Goal: Complete application form: Complete application form

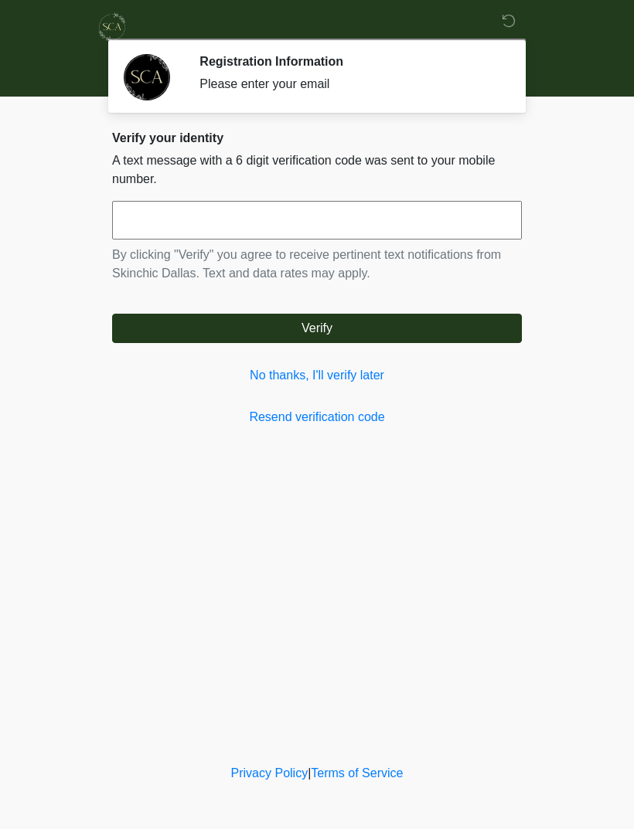
click at [291, 378] on link "No thanks, I'll verify later" at bounding box center [316, 375] width 409 height 19
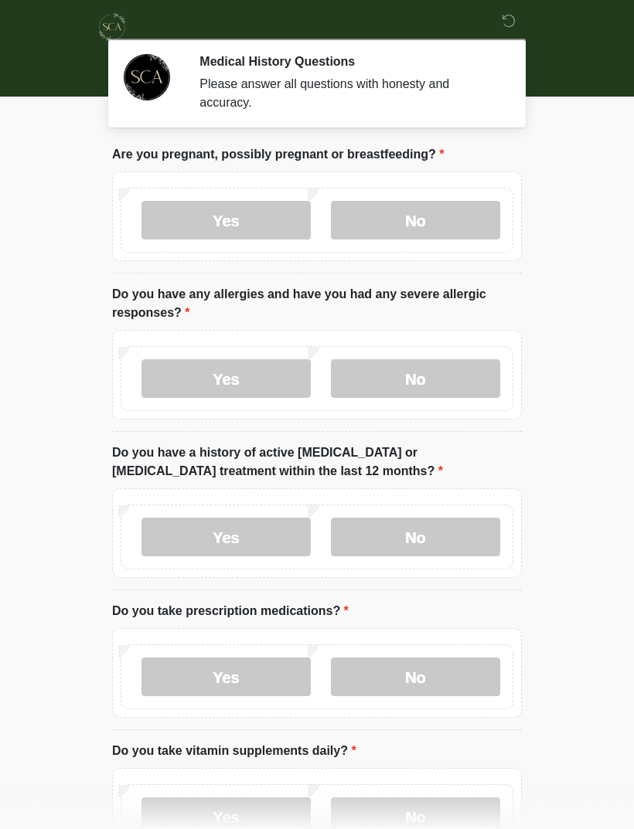
click at [423, 221] on label "No" at bounding box center [415, 220] width 169 height 39
click at [427, 382] on label "No" at bounding box center [415, 378] width 169 height 39
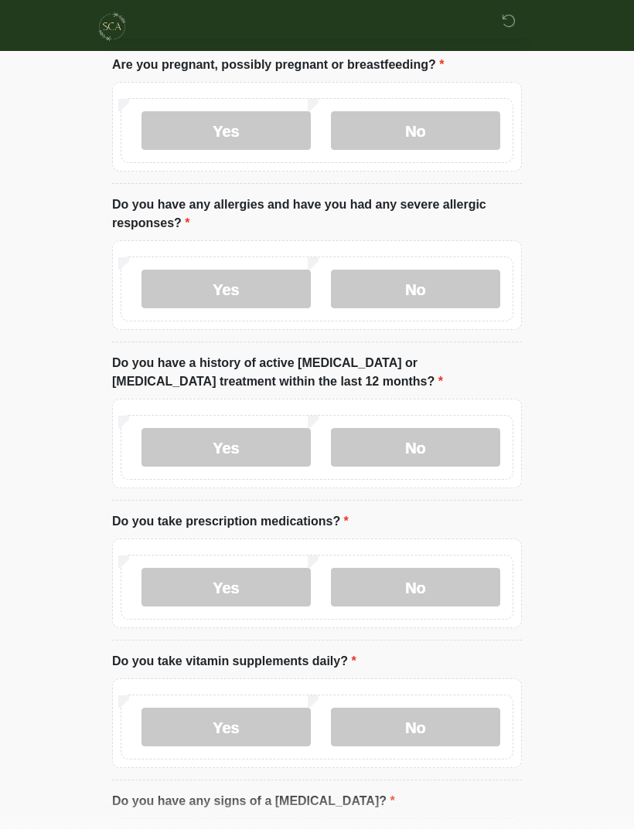
scroll to position [90, 0]
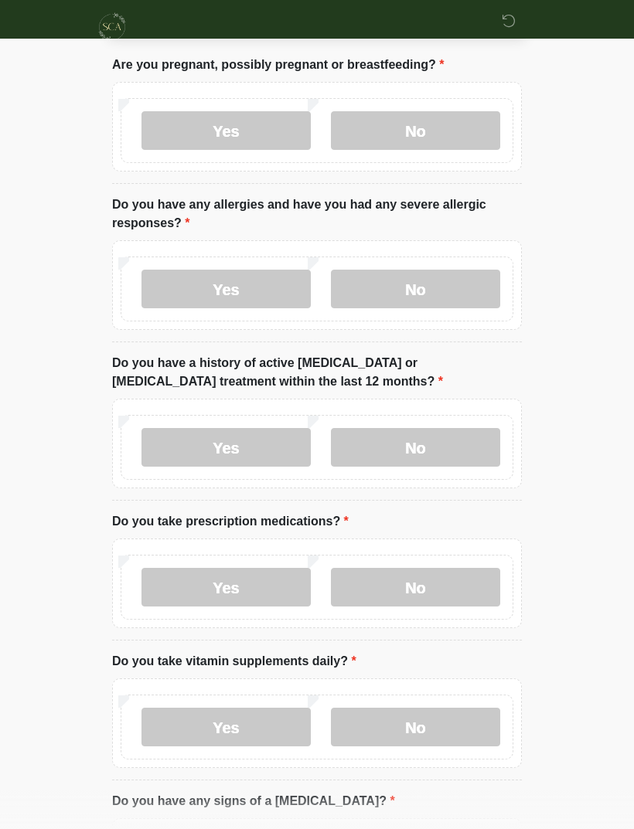
click at [446, 447] on label "No" at bounding box center [415, 447] width 169 height 39
click at [434, 586] on label "No" at bounding box center [415, 587] width 169 height 39
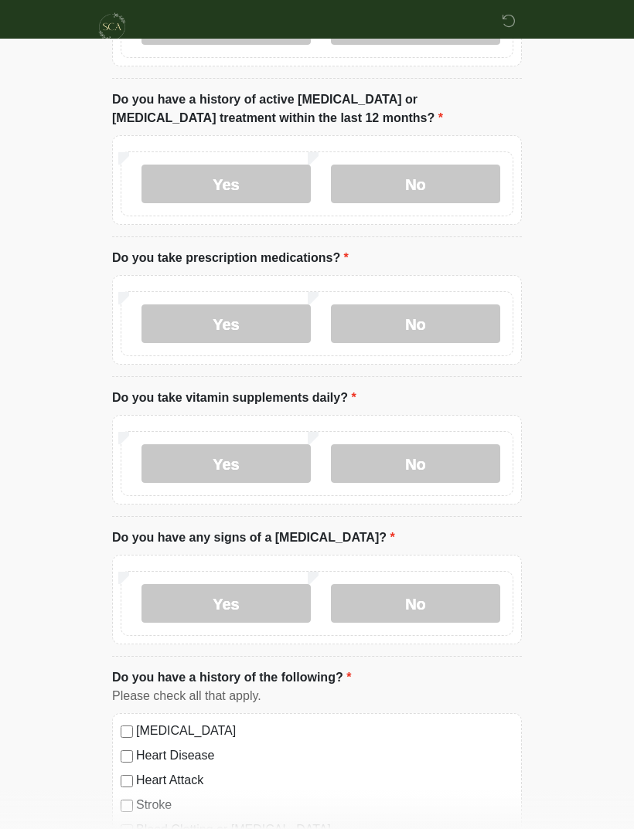
scroll to position [358, 0]
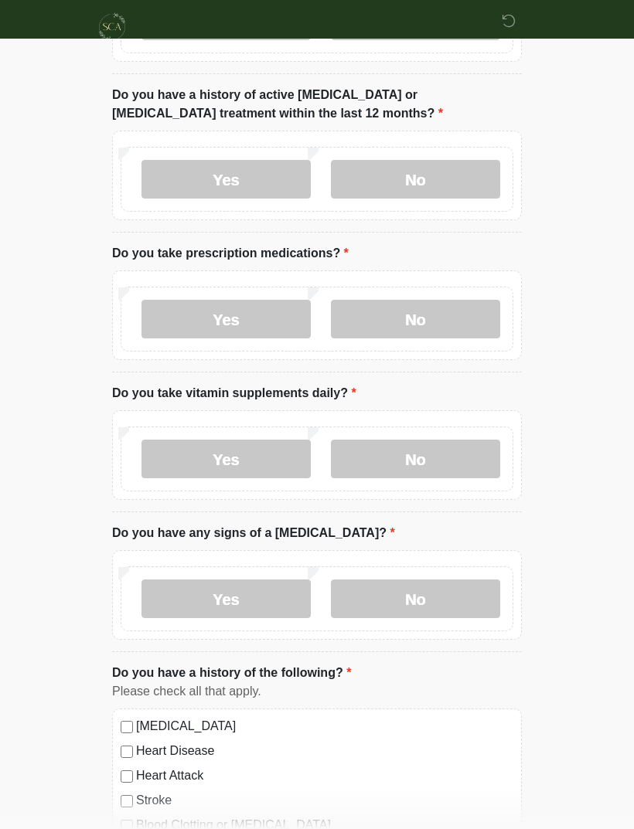
click at [423, 464] on label "No" at bounding box center [415, 459] width 169 height 39
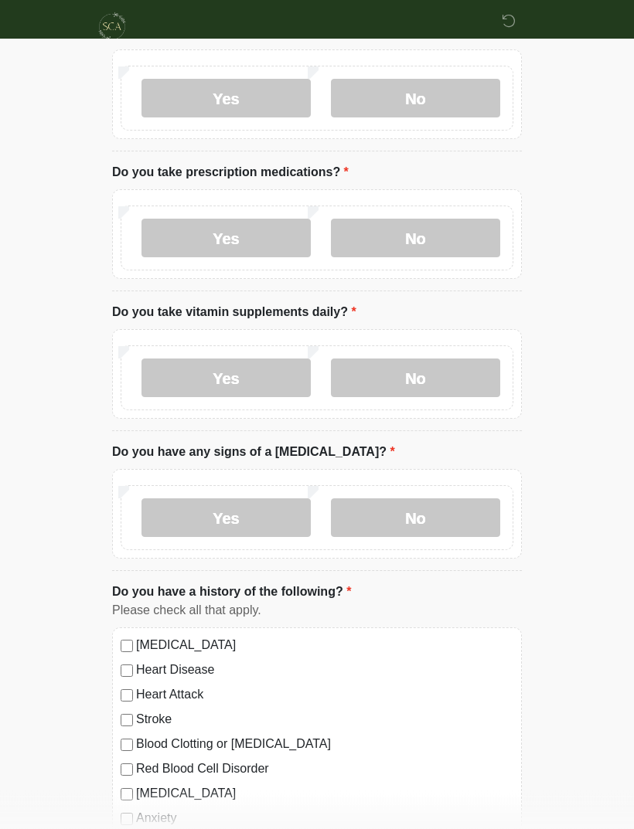
click at [443, 516] on label "No" at bounding box center [415, 518] width 169 height 39
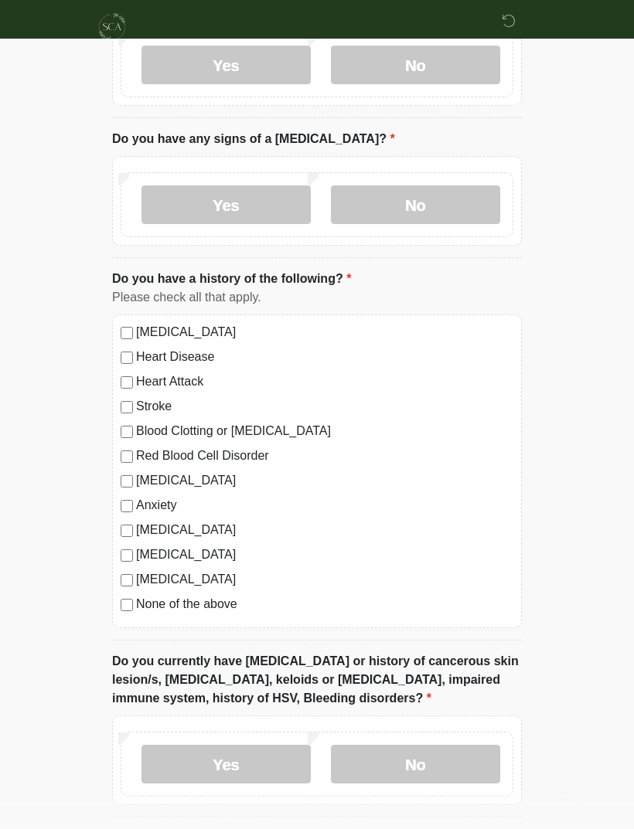
scroll to position [758, 0]
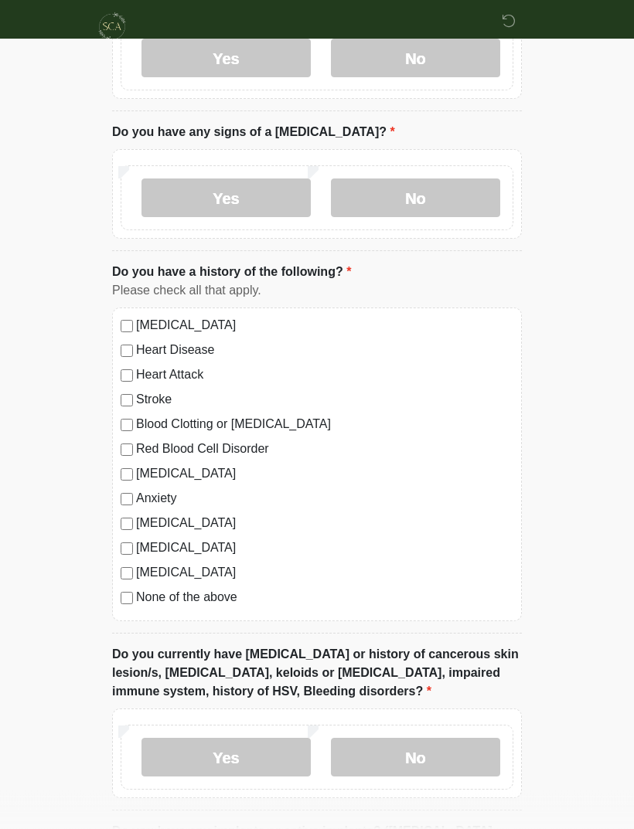
click at [439, 750] on label "No" at bounding box center [415, 758] width 169 height 39
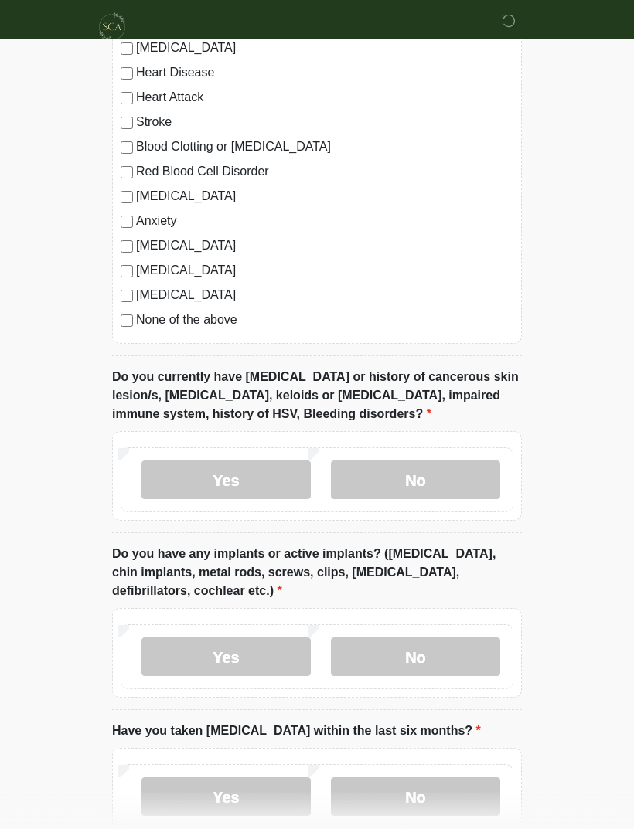
scroll to position [1129, 0]
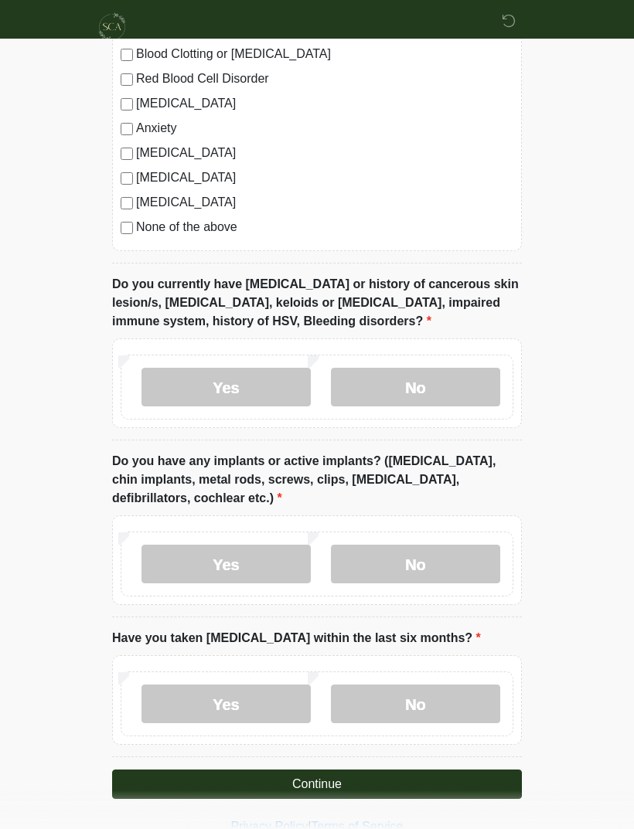
click at [197, 553] on label "Yes" at bounding box center [225, 564] width 169 height 39
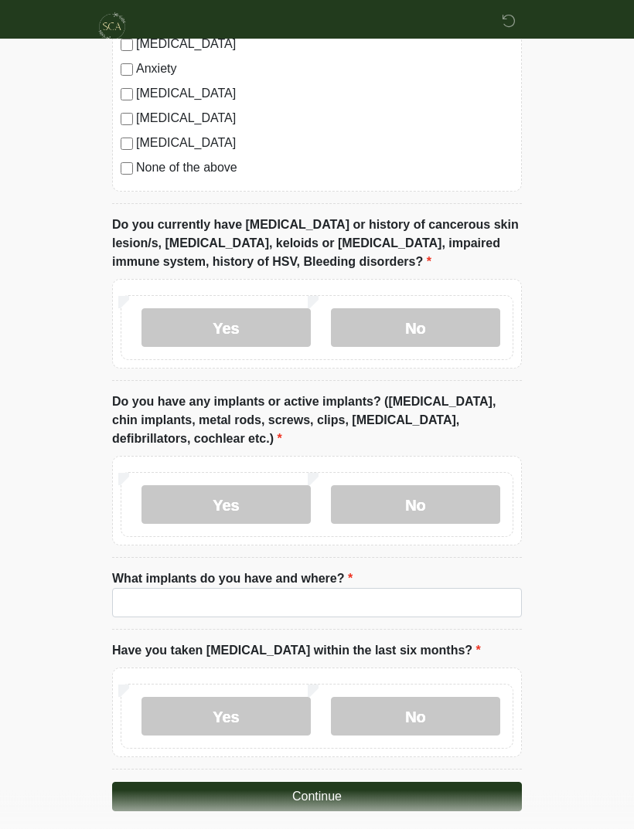
scroll to position [1201, 0]
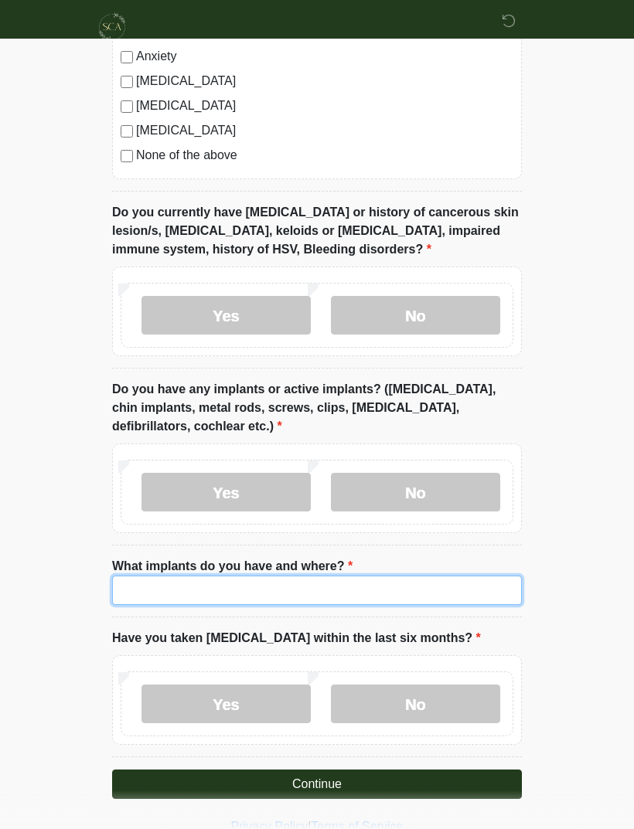
click at [406, 595] on input "What implants do you have and where?" at bounding box center [316, 590] width 409 height 29
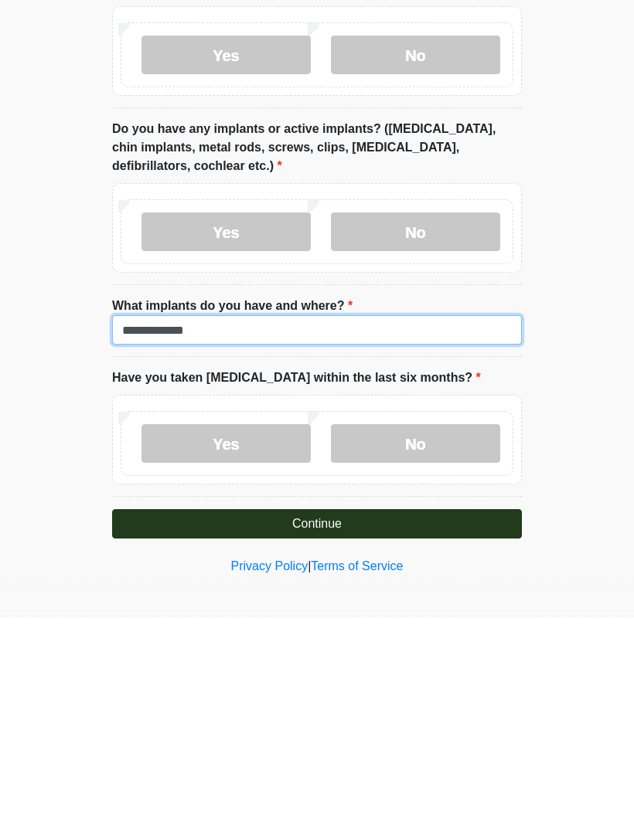
type input "**********"
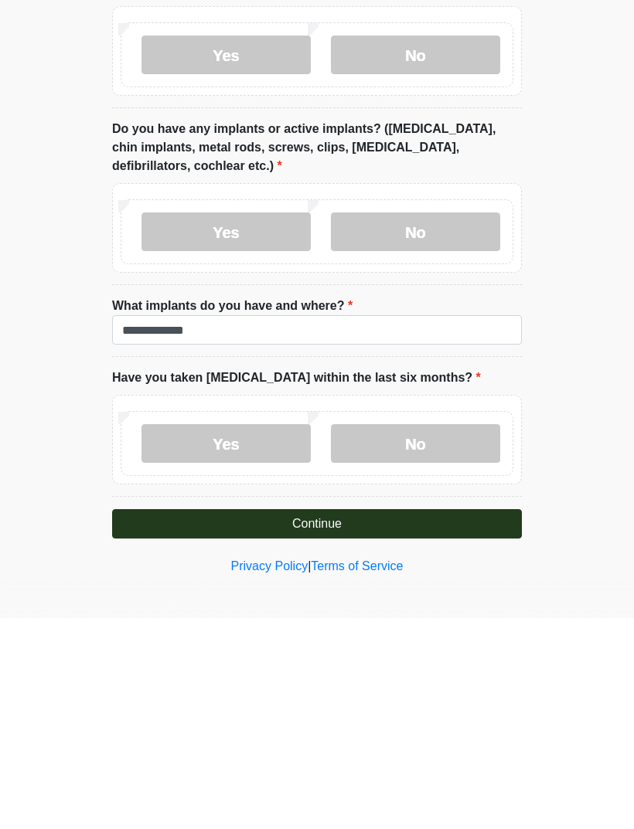
click at [430, 635] on label "No" at bounding box center [415, 654] width 169 height 39
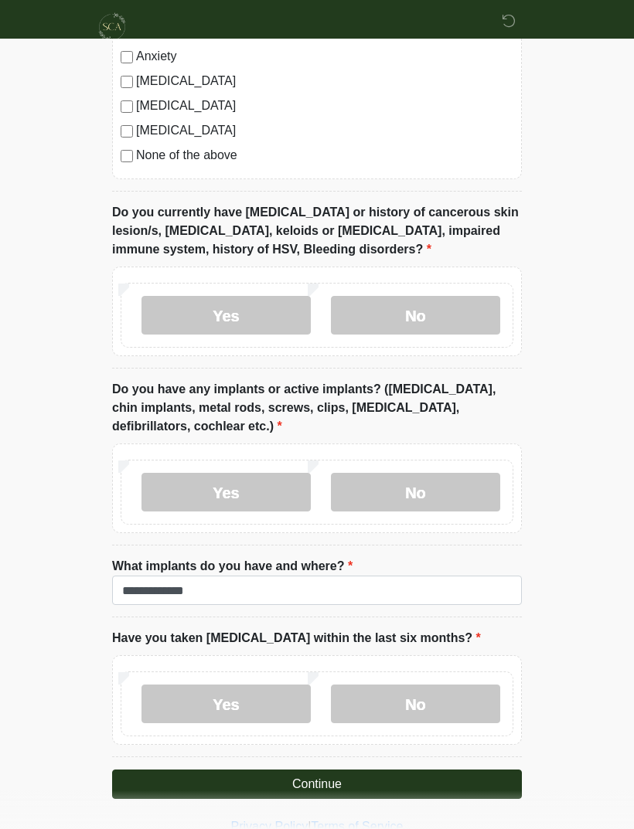
click at [351, 783] on button "Continue" at bounding box center [316, 784] width 409 height 29
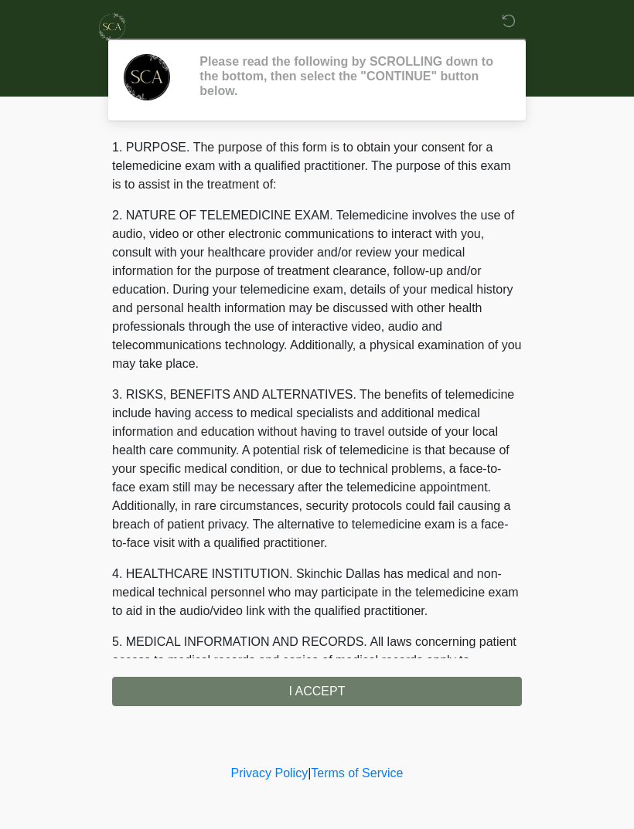
scroll to position [0, 0]
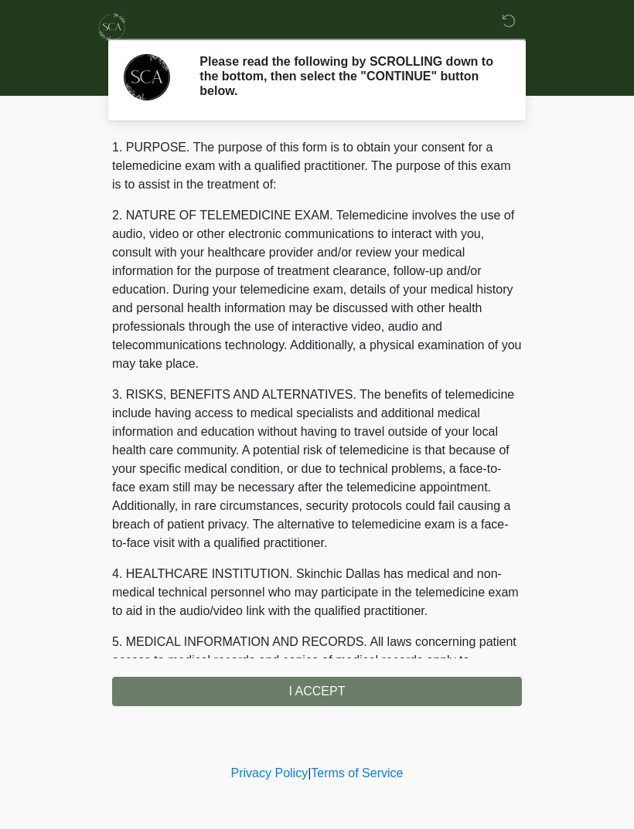
click at [350, 693] on div "1. PURPOSE. The purpose of this form is to obtain your consent for a telemedici…" at bounding box center [316, 422] width 409 height 568
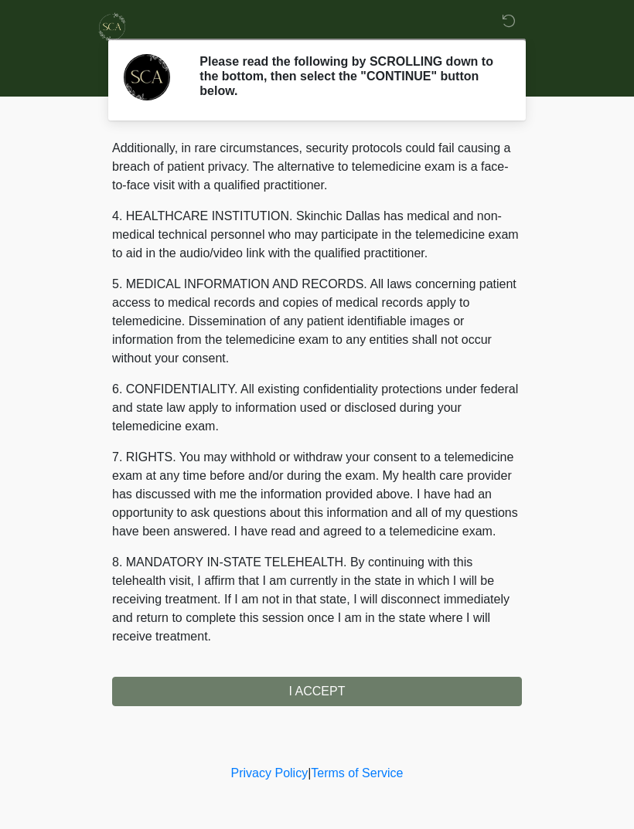
scroll to position [376, 0]
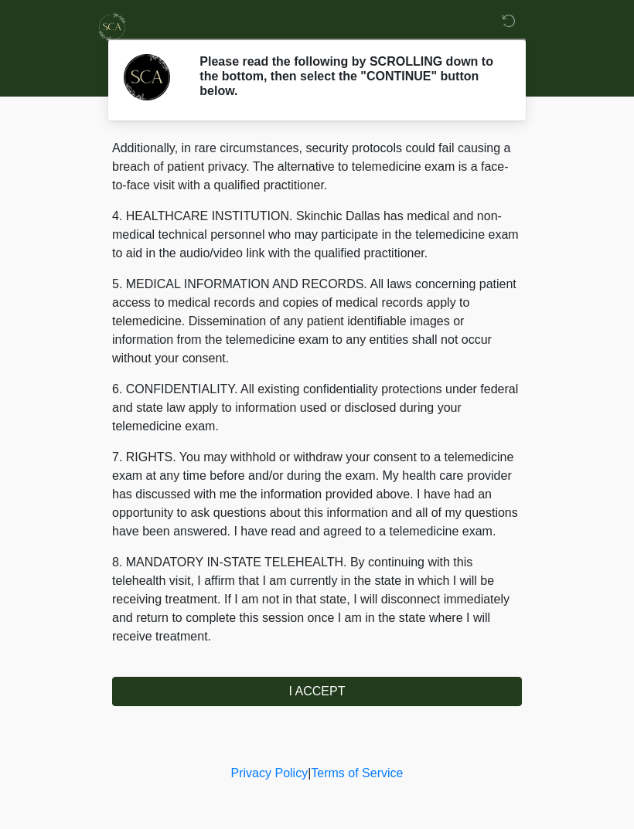
click at [335, 690] on button "I ACCEPT" at bounding box center [316, 691] width 409 height 29
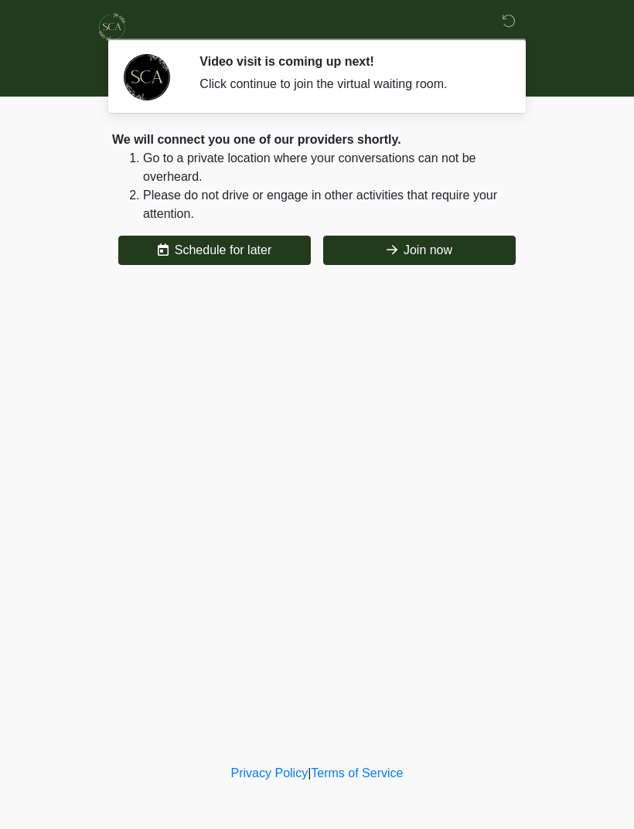
click at [448, 260] on button "Join now" at bounding box center [419, 250] width 192 height 29
